Goal: Navigation & Orientation: Find specific page/section

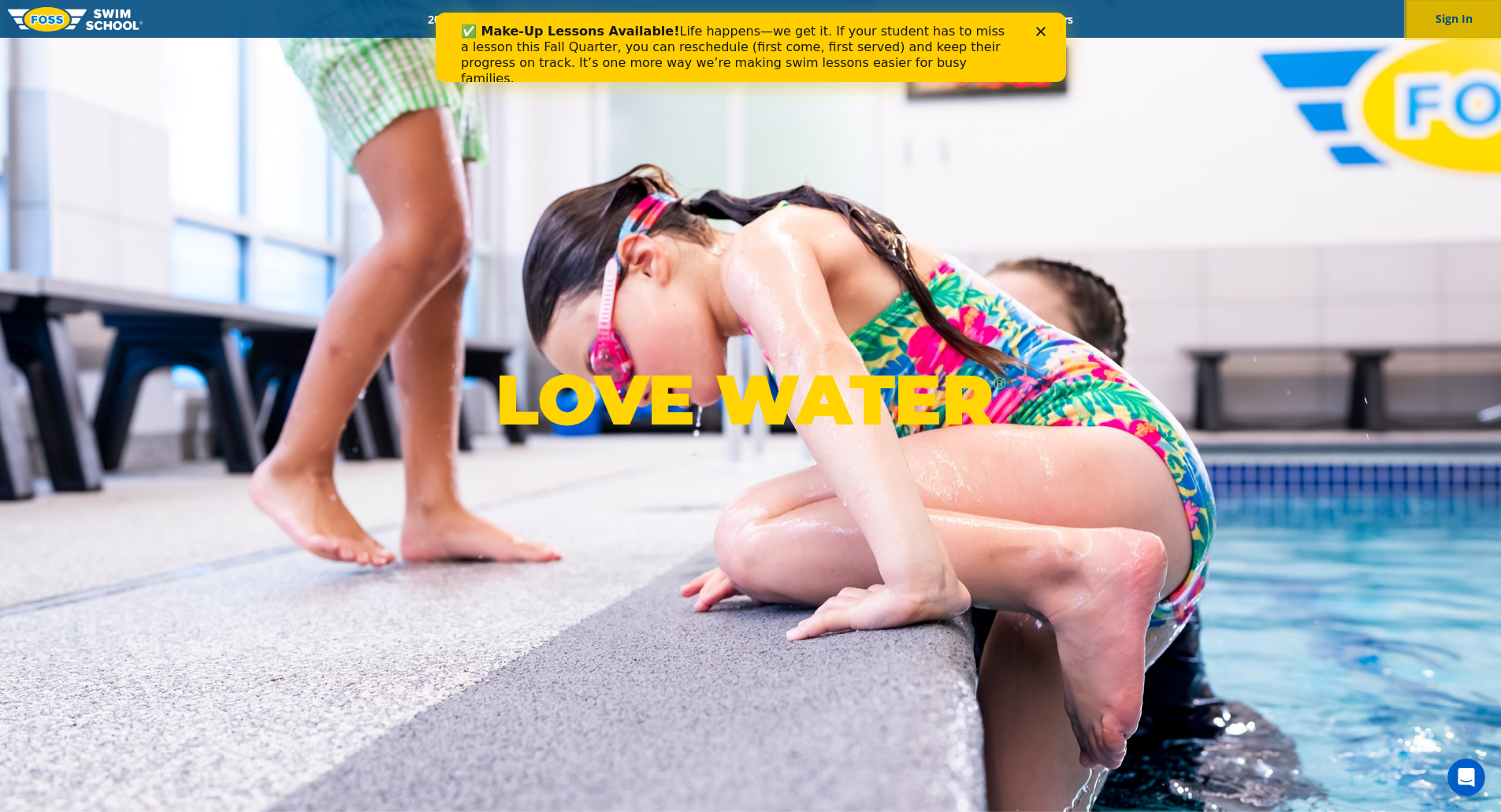
click at [1439, 12] on button "Sign In" at bounding box center [1453, 19] width 94 height 38
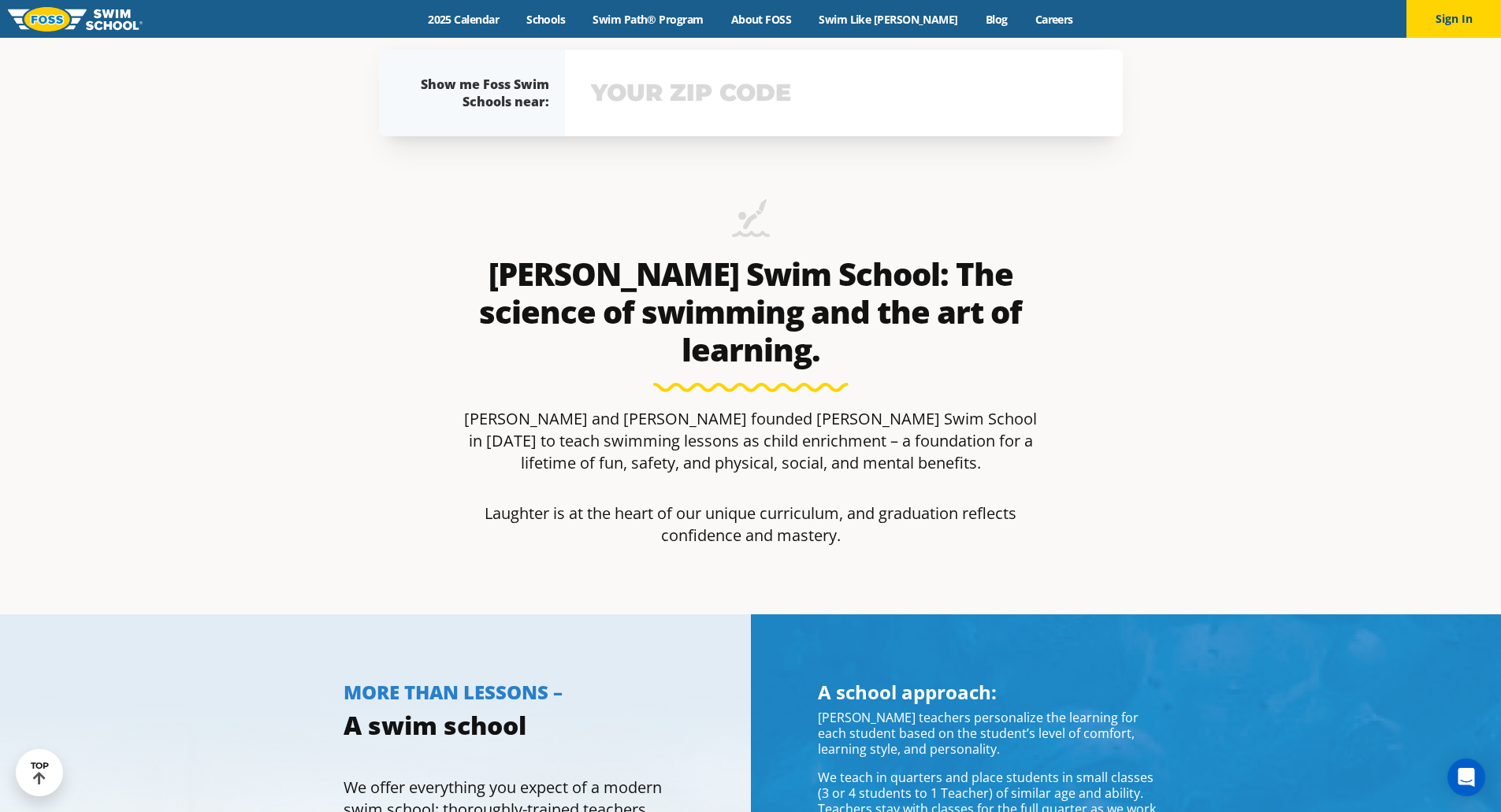
scroll to position [671, 0]
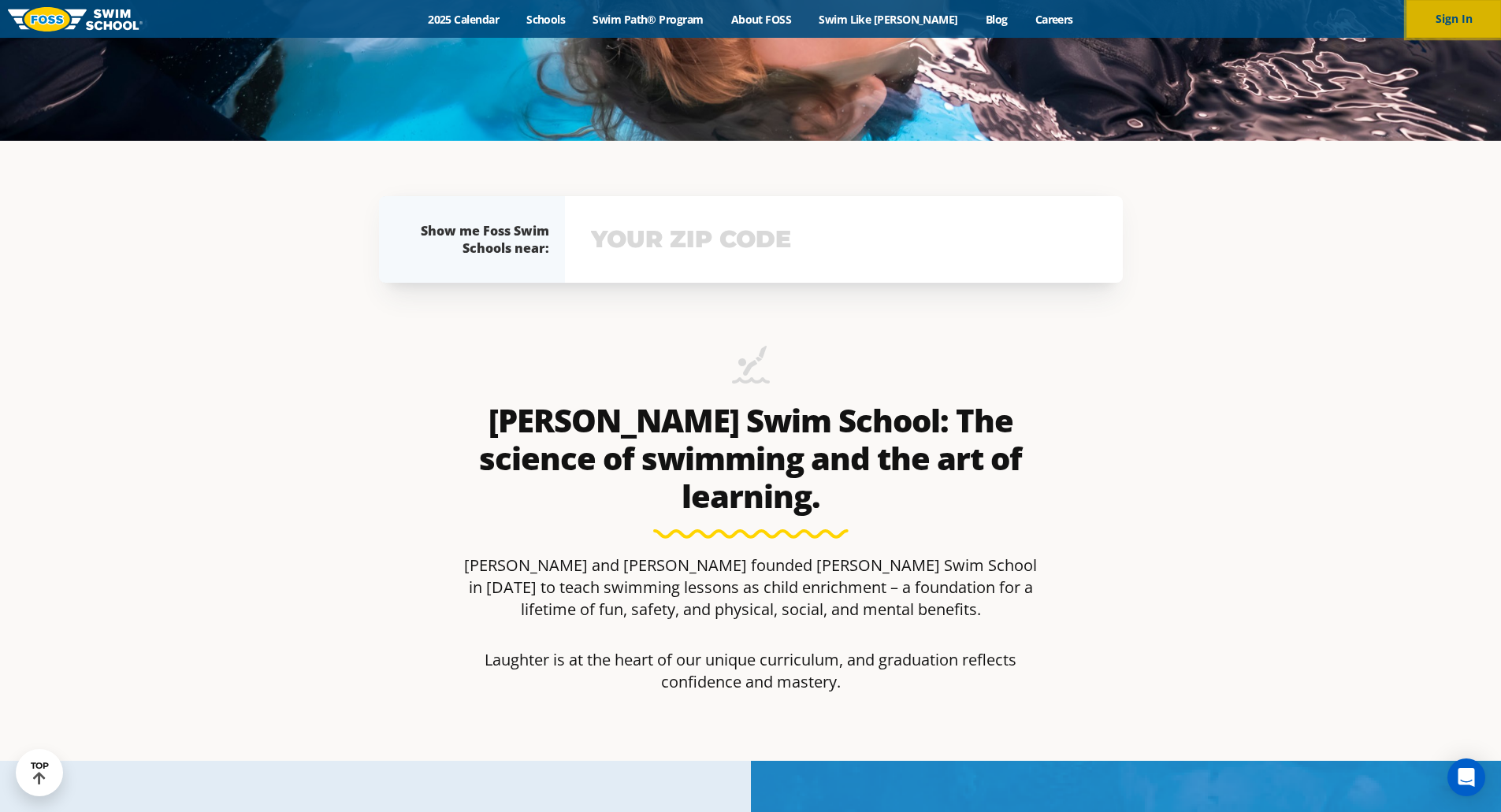
click at [1453, 17] on button "Sign In" at bounding box center [1453, 19] width 94 height 38
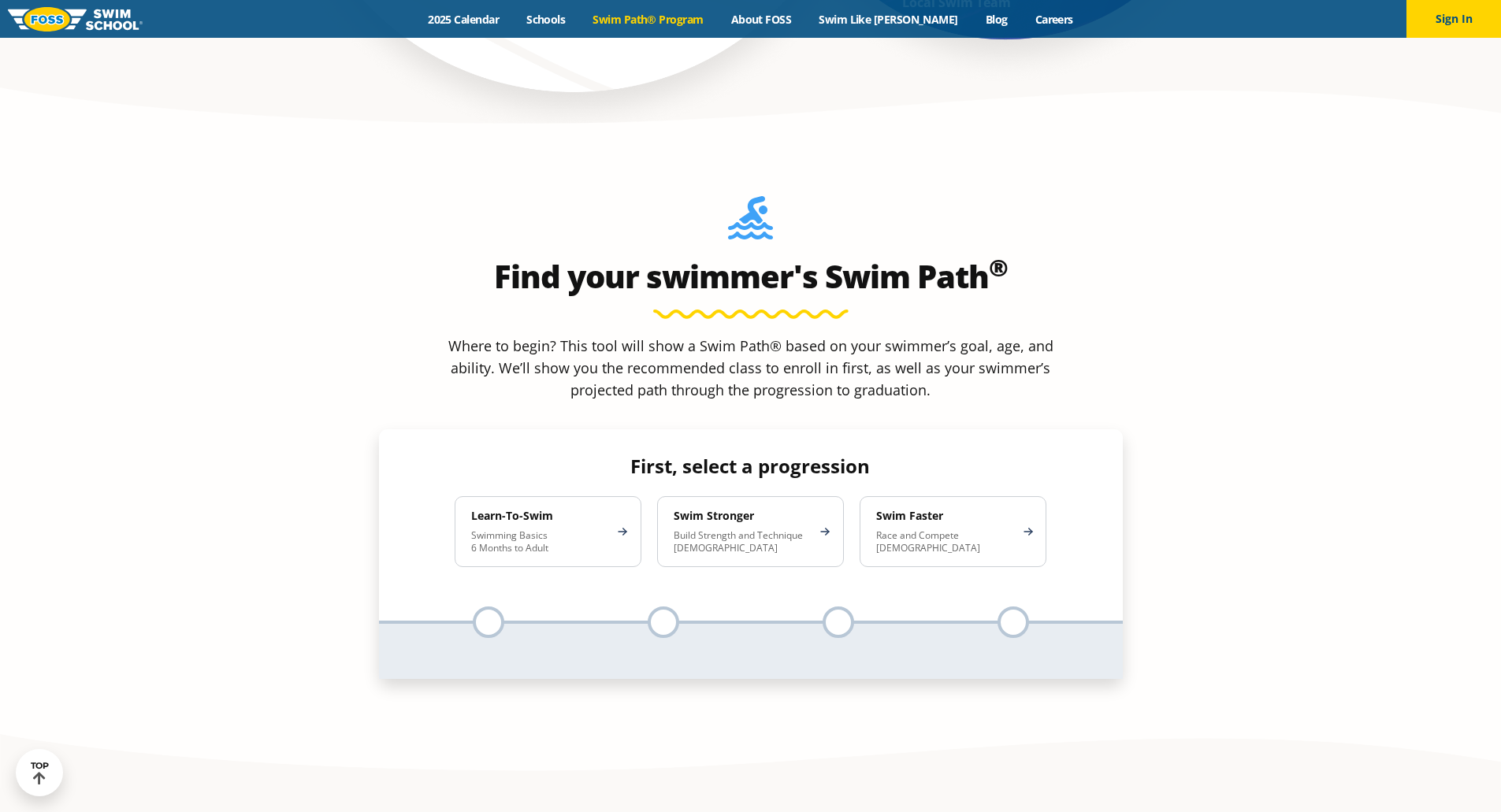
scroll to position [1733, 0]
